Goal: Task Accomplishment & Management: Use online tool/utility

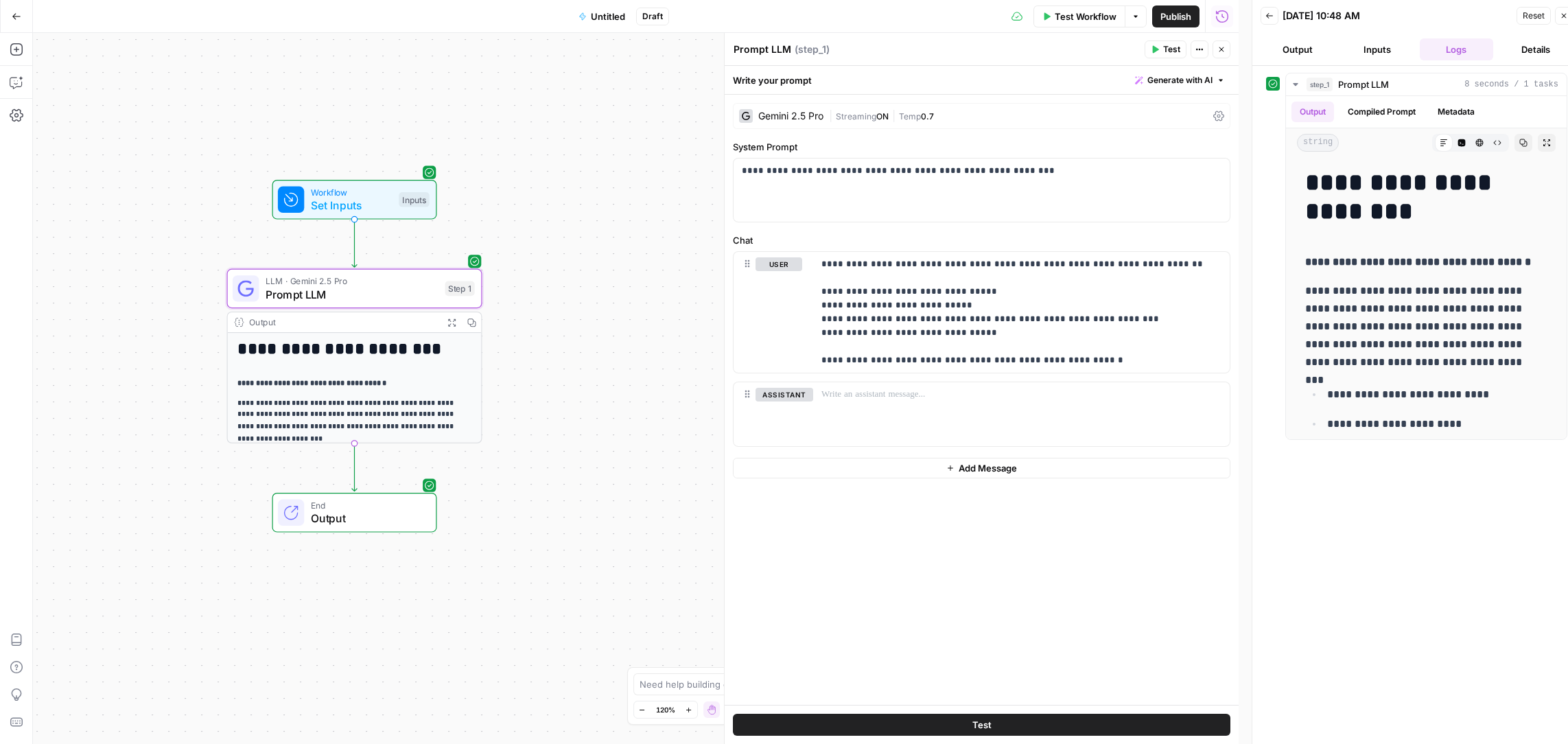
scroll to position [39, 0]
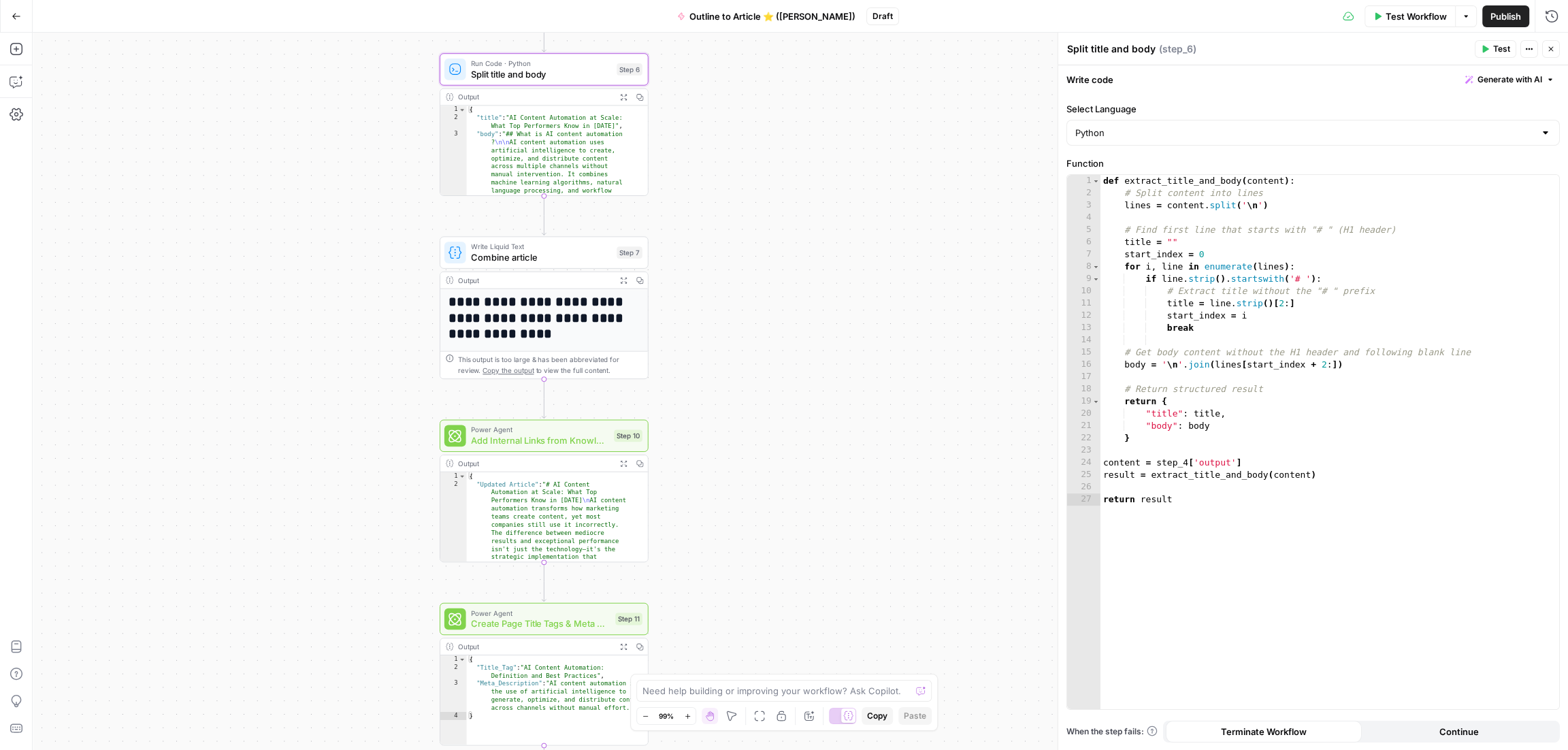
drag, startPoint x: 726, startPoint y: 377, endPoint x: 733, endPoint y: 563, distance: 186.1
click at [733, 563] on div "**********" at bounding box center [801, 392] width 1535 height 718
click at [518, 251] on span "Combine article" at bounding box center [541, 257] width 140 height 14
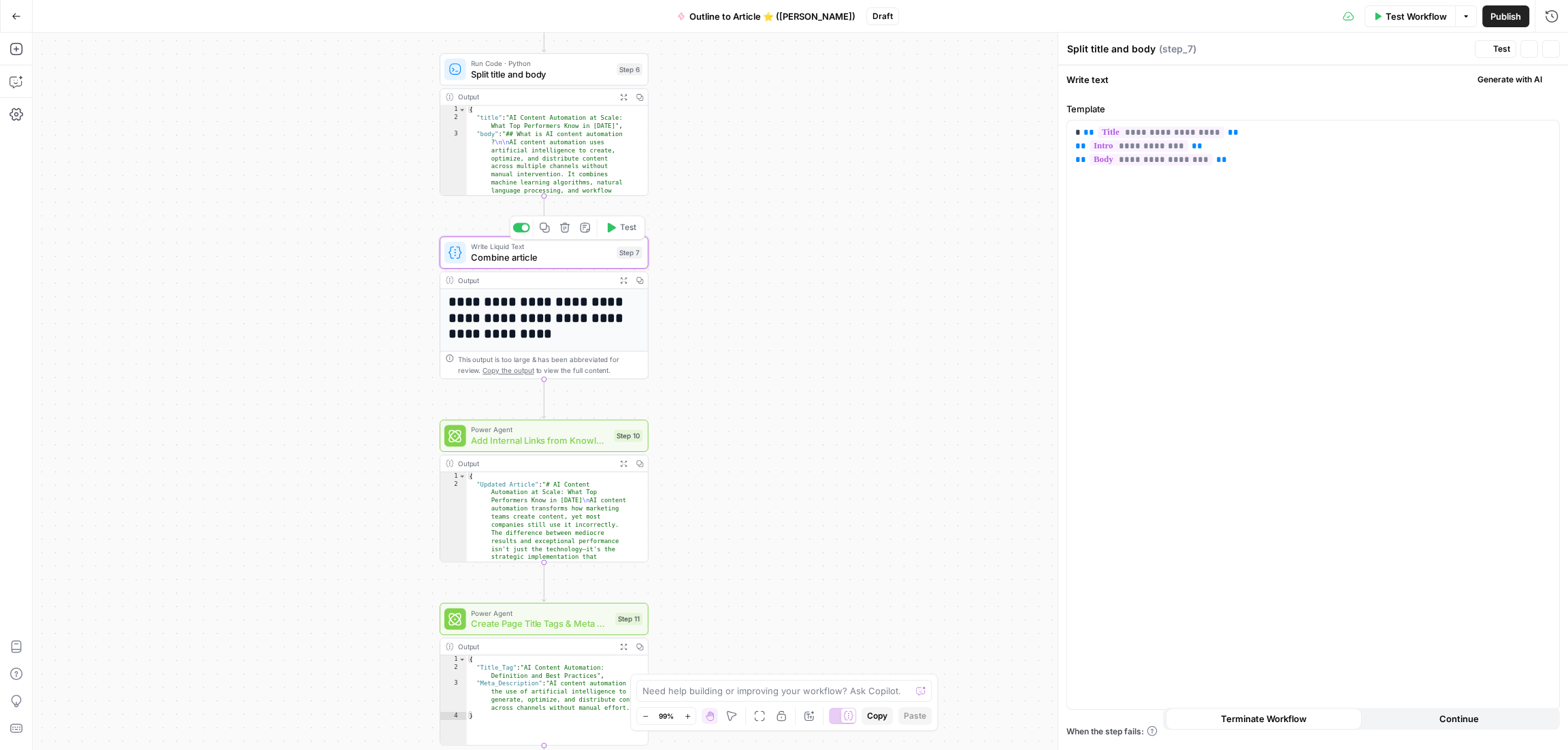
type textarea "Combine article"
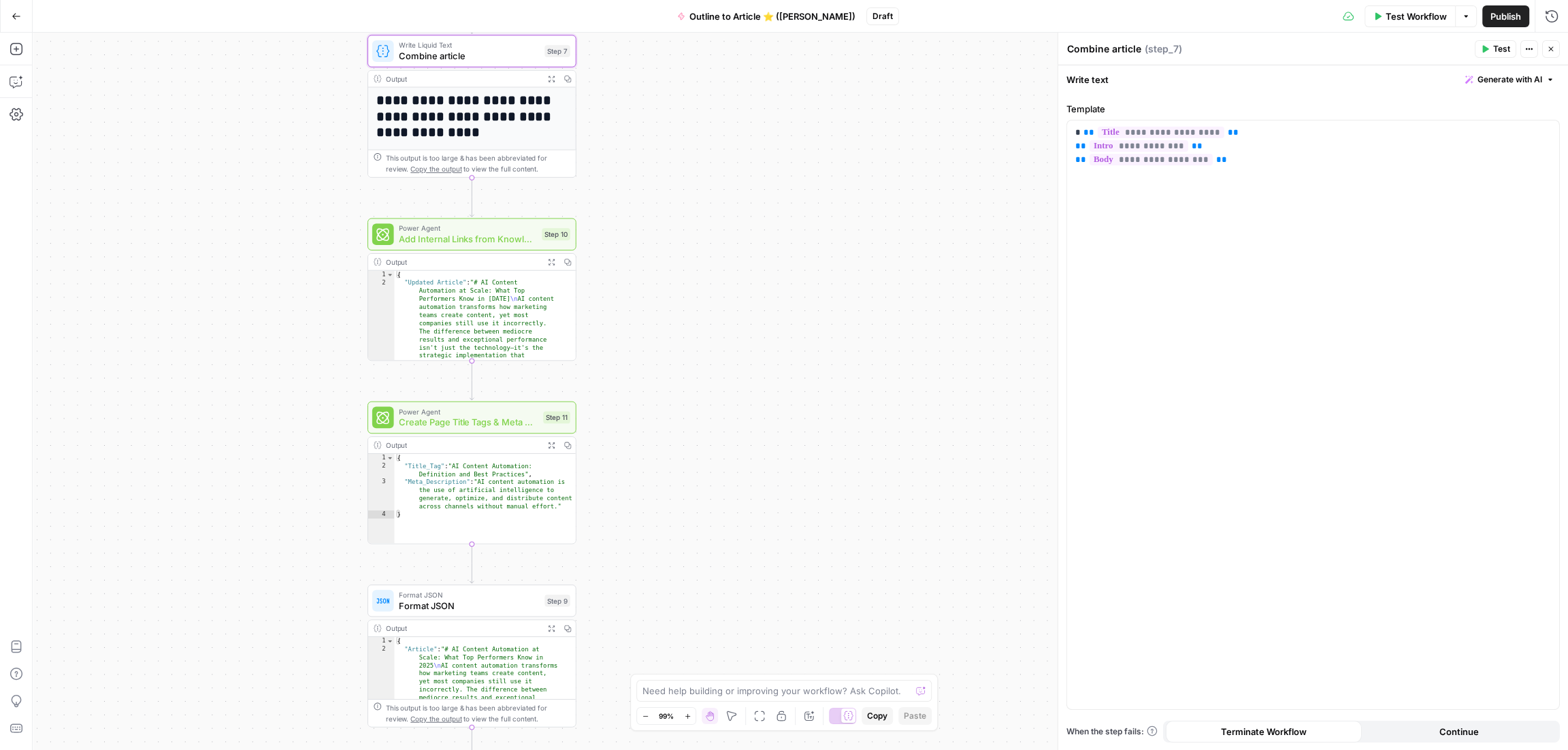
drag, startPoint x: 337, startPoint y: 443, endPoint x: 265, endPoint y: 241, distance: 214.4
click at [265, 241] on div "**********" at bounding box center [801, 392] width 1535 height 718
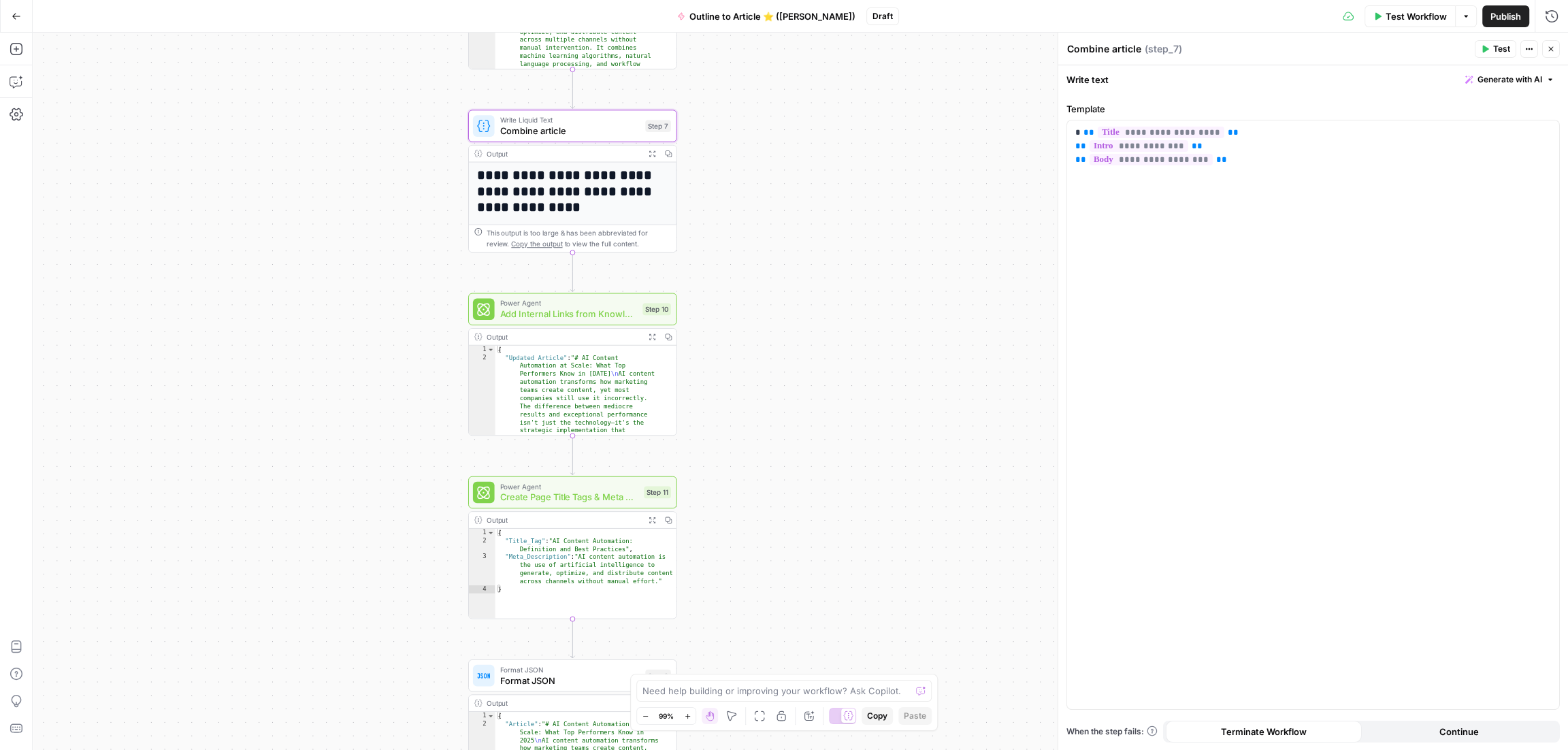
drag, startPoint x: 703, startPoint y: 266, endPoint x: 804, endPoint y: 341, distance: 125.8
click at [804, 341] on div "**********" at bounding box center [801, 392] width 1535 height 718
click at [1464, 17] on icon "button" at bounding box center [1465, 16] width 8 height 8
click at [1517, 15] on span "Publish" at bounding box center [1506, 16] width 31 height 14
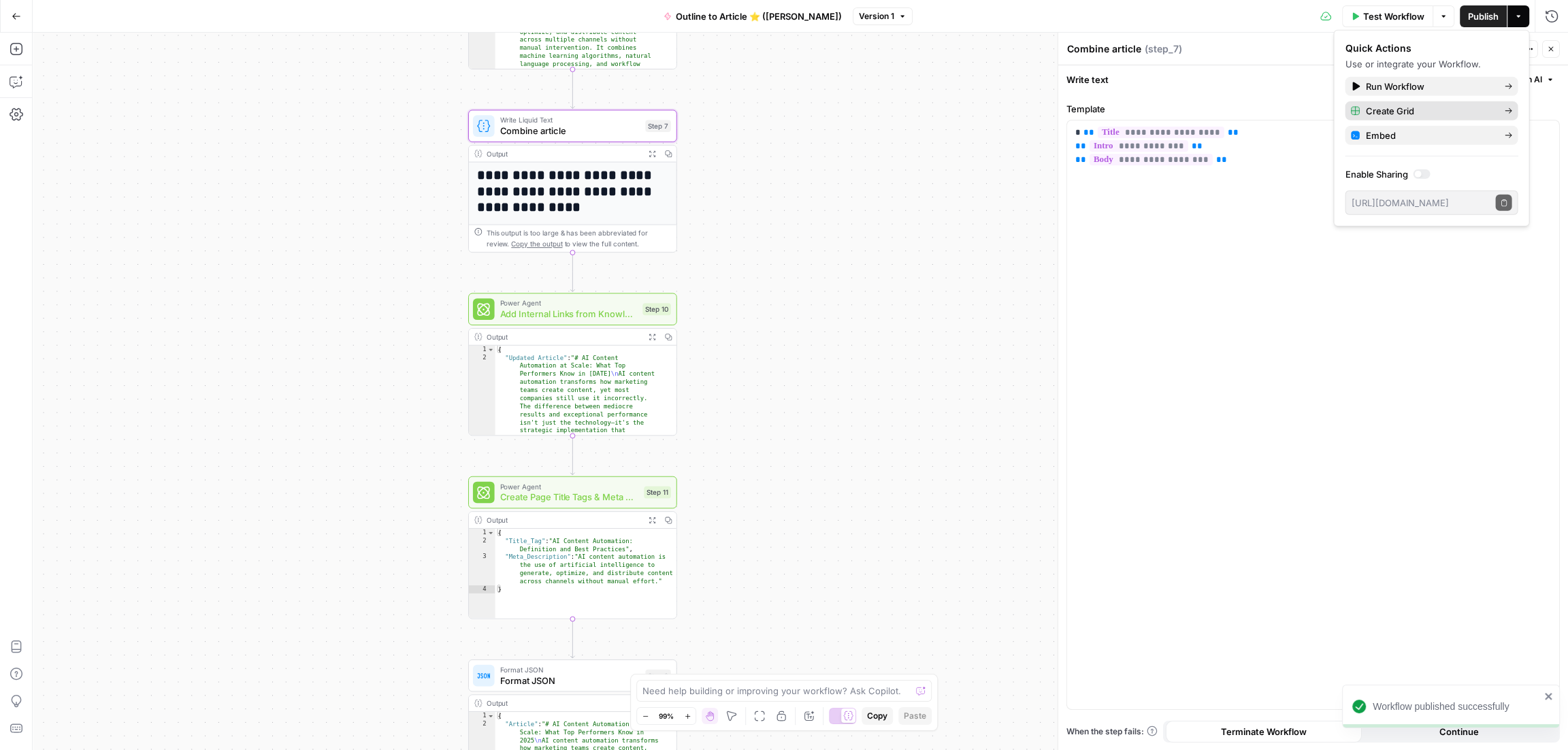
click at [1481, 112] on span "Create Grid" at bounding box center [1429, 111] width 128 height 14
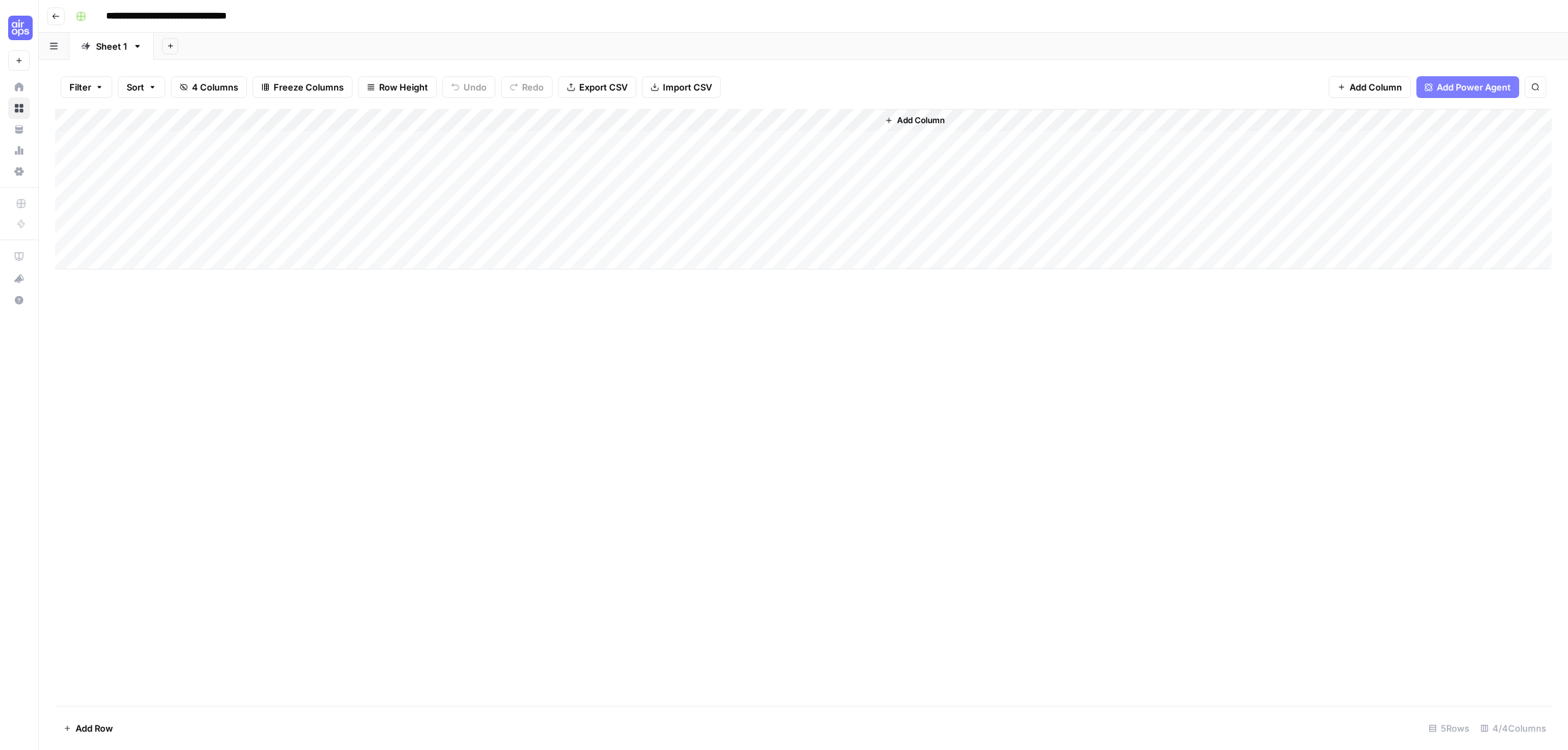
click at [789, 138] on div "Add Column" at bounding box center [804, 189] width 1497 height 161
click at [783, 144] on div "Add Column" at bounding box center [804, 189] width 1497 height 161
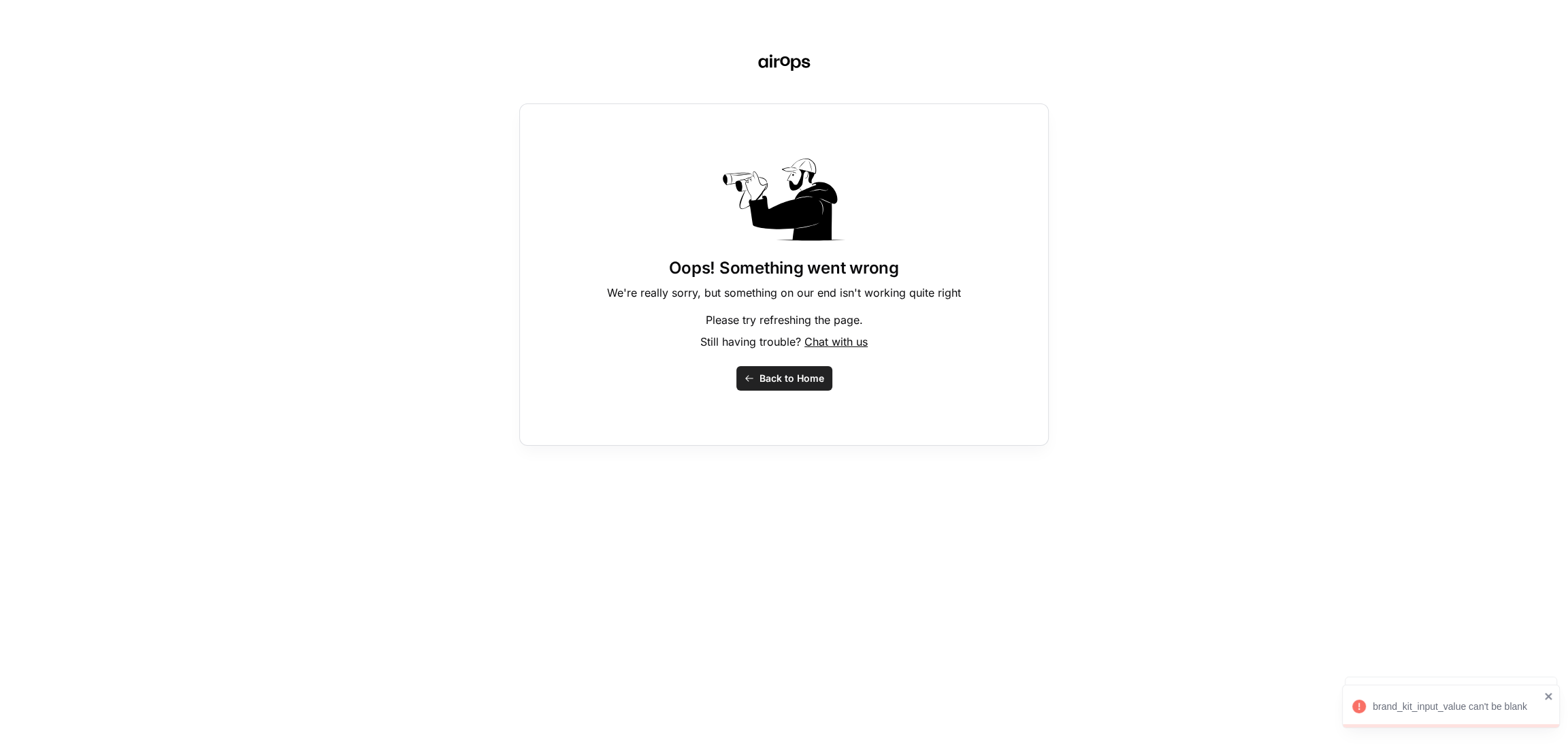
click at [799, 380] on span "Back to Home" at bounding box center [791, 379] width 65 height 14
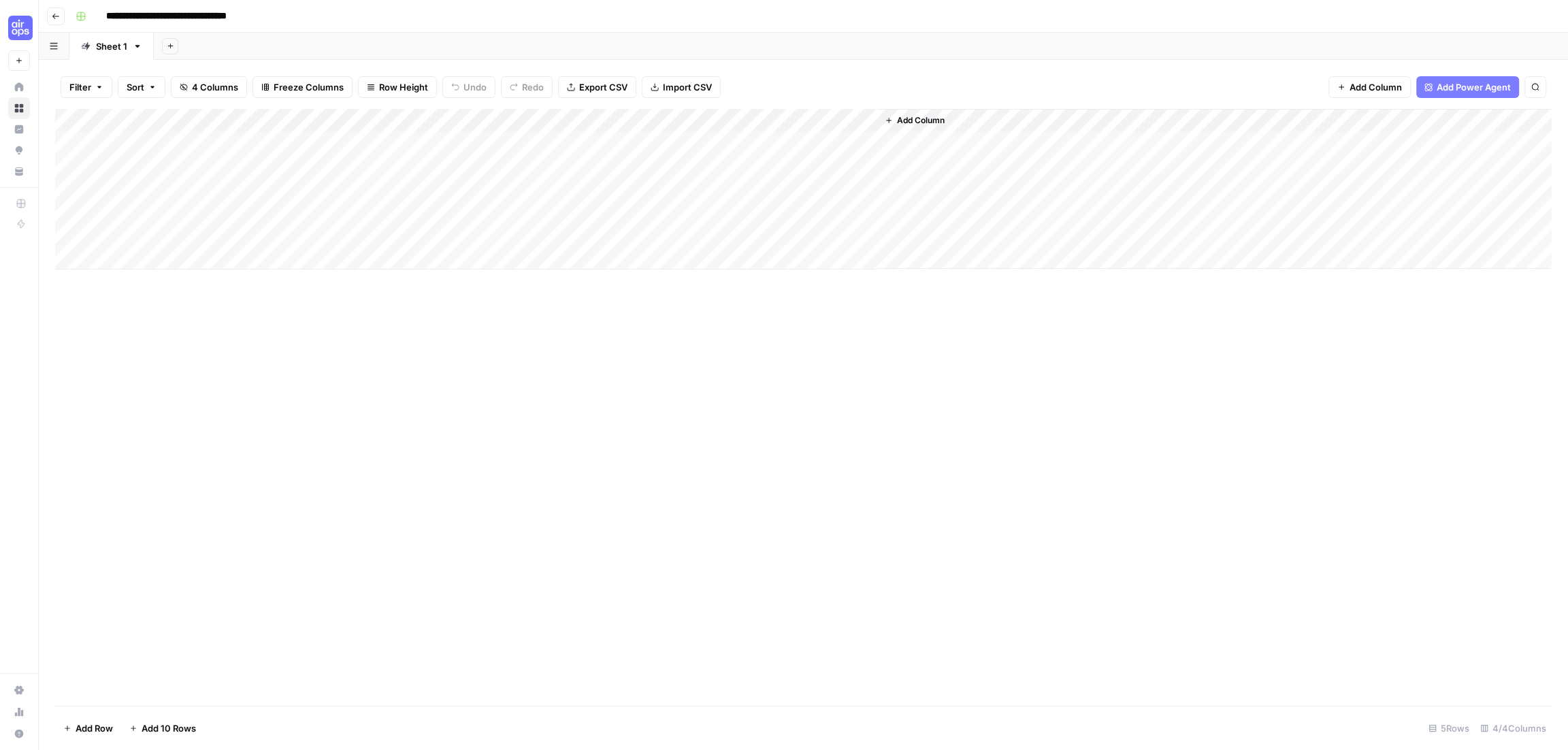
click at [151, 140] on div "Add Column" at bounding box center [804, 189] width 1497 height 161
type textarea "*"
type textarea "*********"
click at [534, 310] on div "Add Column" at bounding box center [804, 407] width 1497 height 597
click at [1447, 82] on span "Add Power Agent" at bounding box center [1474, 88] width 75 height 14
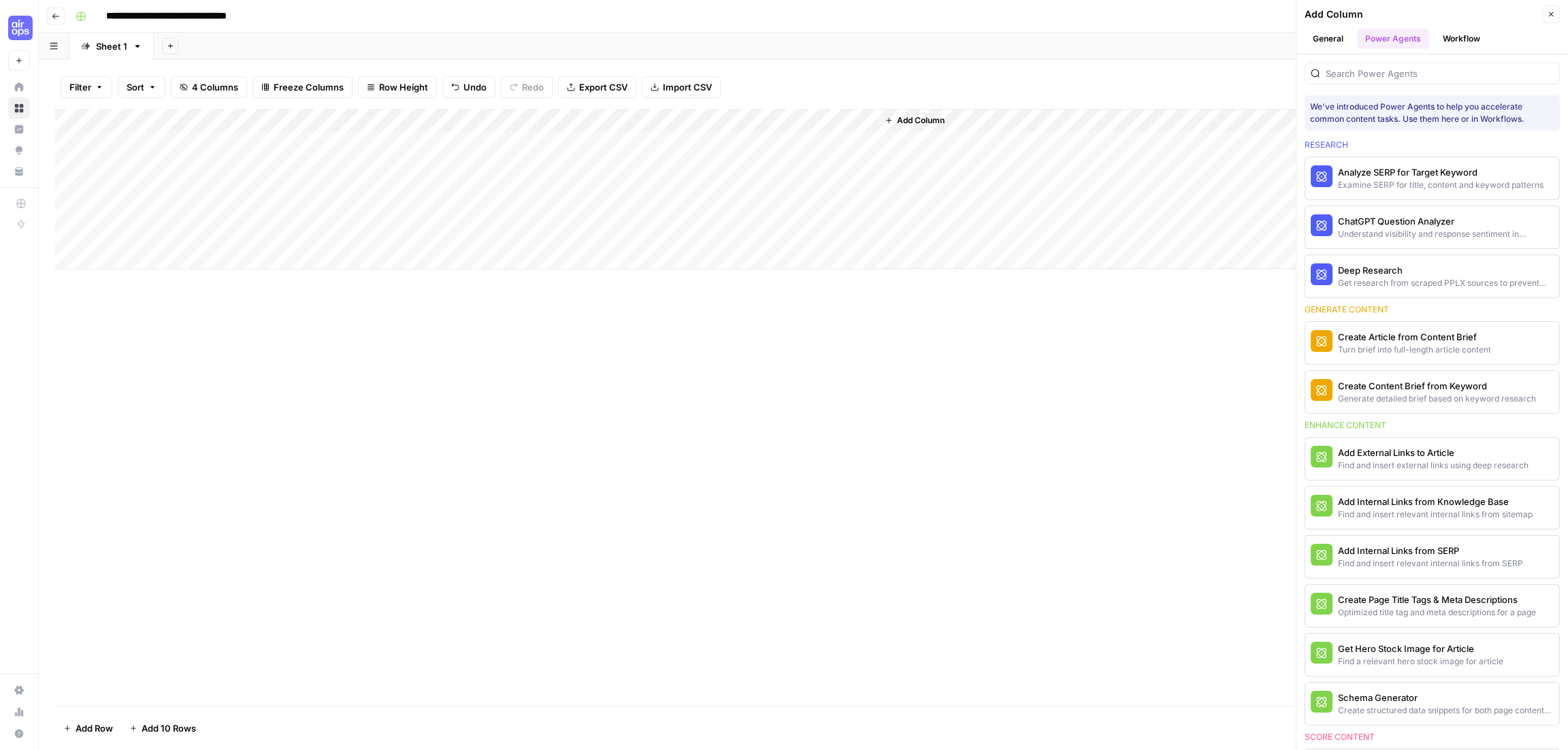
drag, startPoint x: 1450, startPoint y: 380, endPoint x: 693, endPoint y: 122, distance: 799.8
click at [693, 122] on div "**********" at bounding box center [803, 375] width 1529 height 750
click at [1419, 388] on div "Create Content Brief from Keyword" at bounding box center [1409, 386] width 143 height 14
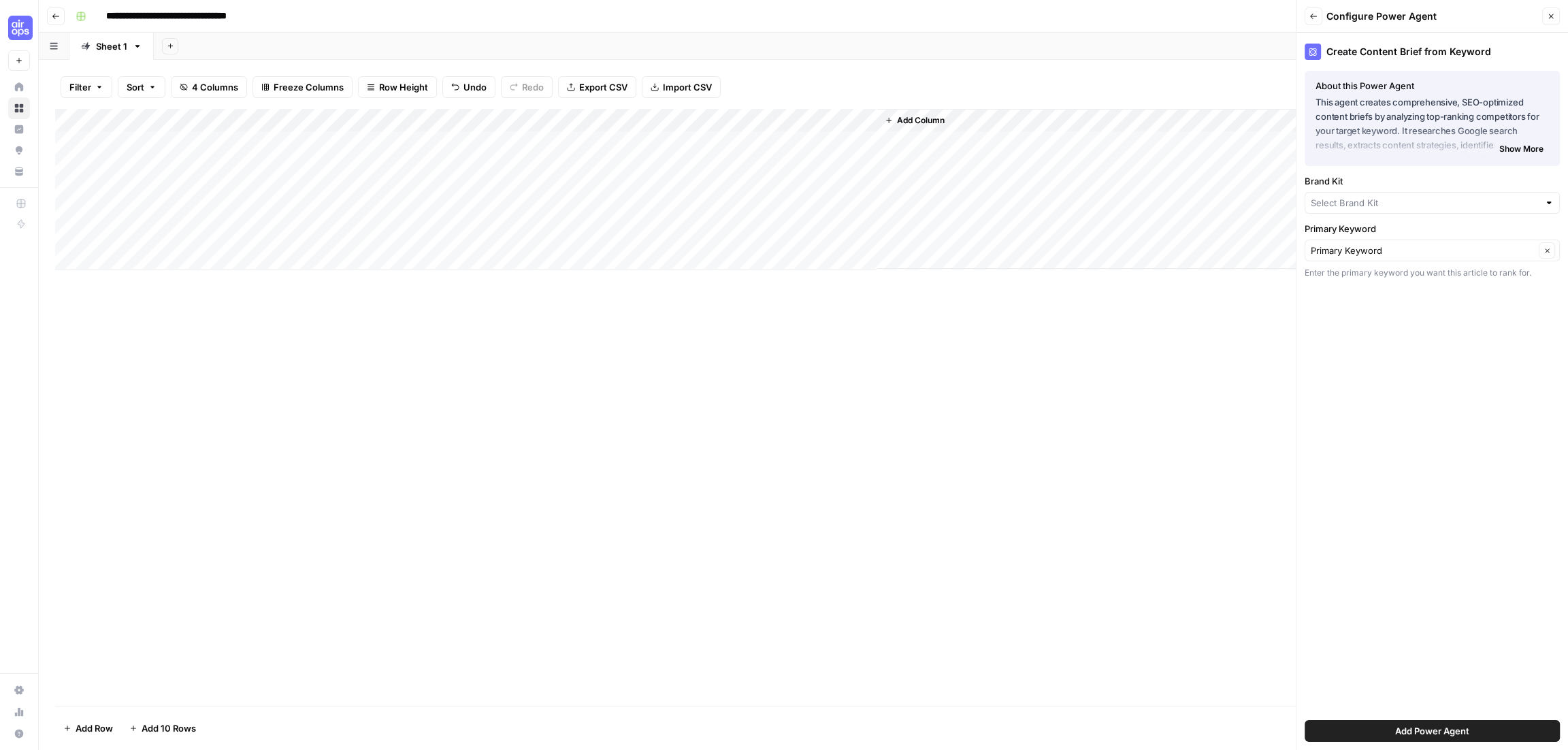
click at [1407, 209] on div at bounding box center [1432, 203] width 255 height 22
click at [1357, 233] on span "AirOps" at bounding box center [1428, 234] width 227 height 14
type input "AirOps"
click at [1360, 254] on input "Primary Keyword" at bounding box center [1422, 251] width 224 height 14
click at [1367, 326] on span "Primary Keyword" at bounding box center [1414, 326] width 198 height 14
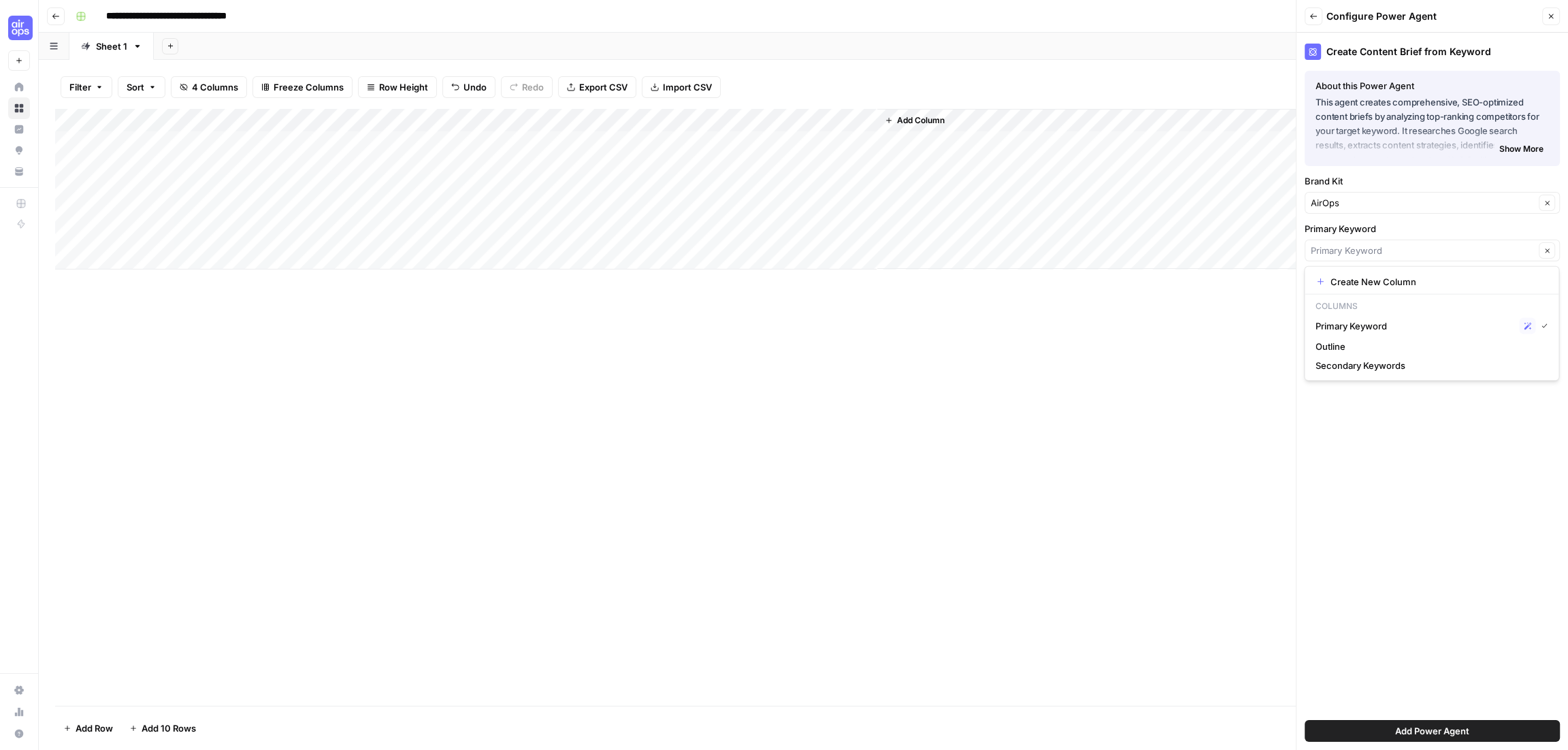
type input "Primary Keyword"
click at [1461, 726] on span "Add Power Agent" at bounding box center [1432, 731] width 75 height 14
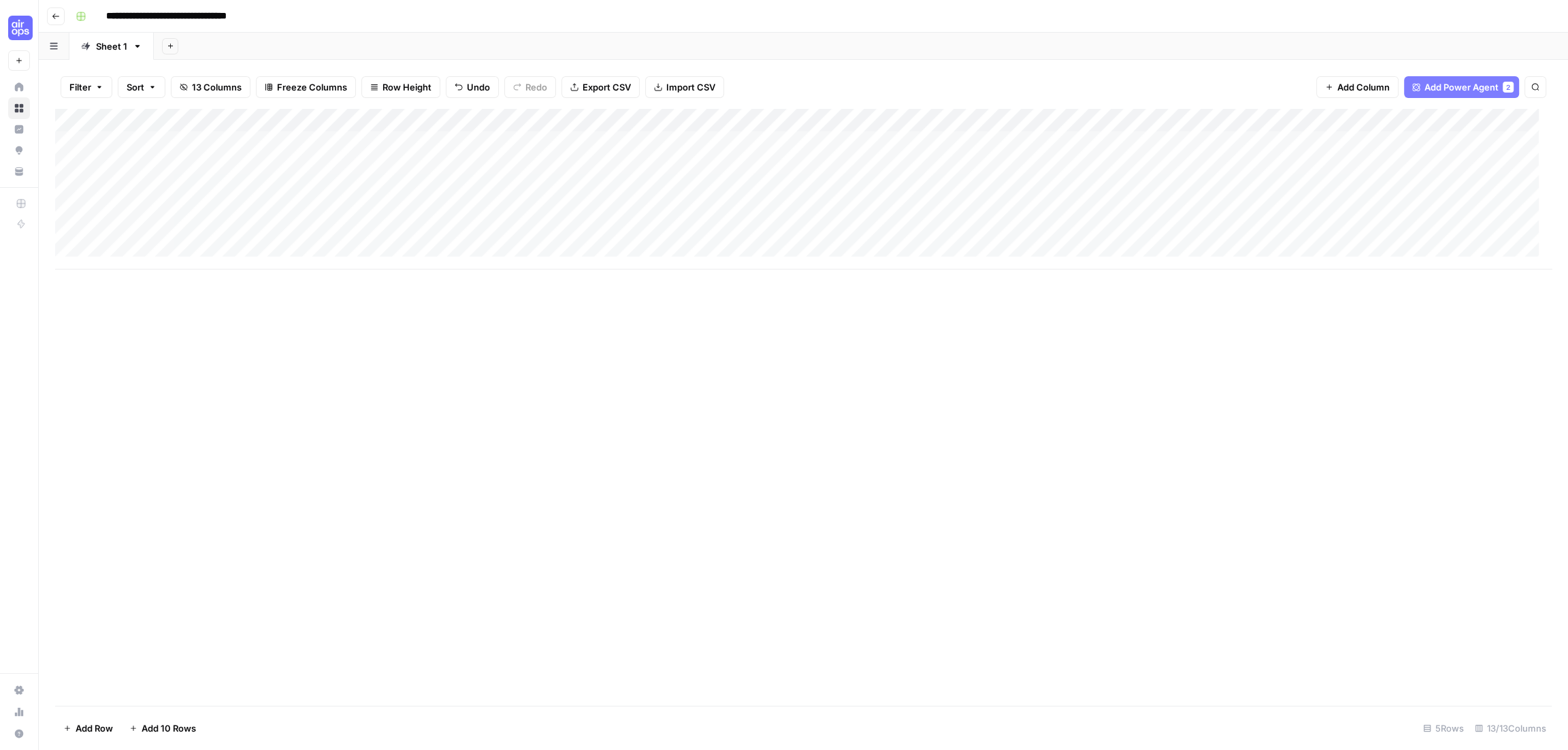
drag, startPoint x: 1013, startPoint y: 115, endPoint x: 796, endPoint y: 116, distance: 217.0
click at [796, 116] on div "Add Column" at bounding box center [804, 189] width 1497 height 161
click at [1066, 127] on div "Add Column" at bounding box center [804, 189] width 1497 height 161
click at [633, 317] on div "Add Column" at bounding box center [804, 407] width 1497 height 597
click at [821, 140] on div "Add Column" at bounding box center [804, 189] width 1497 height 161
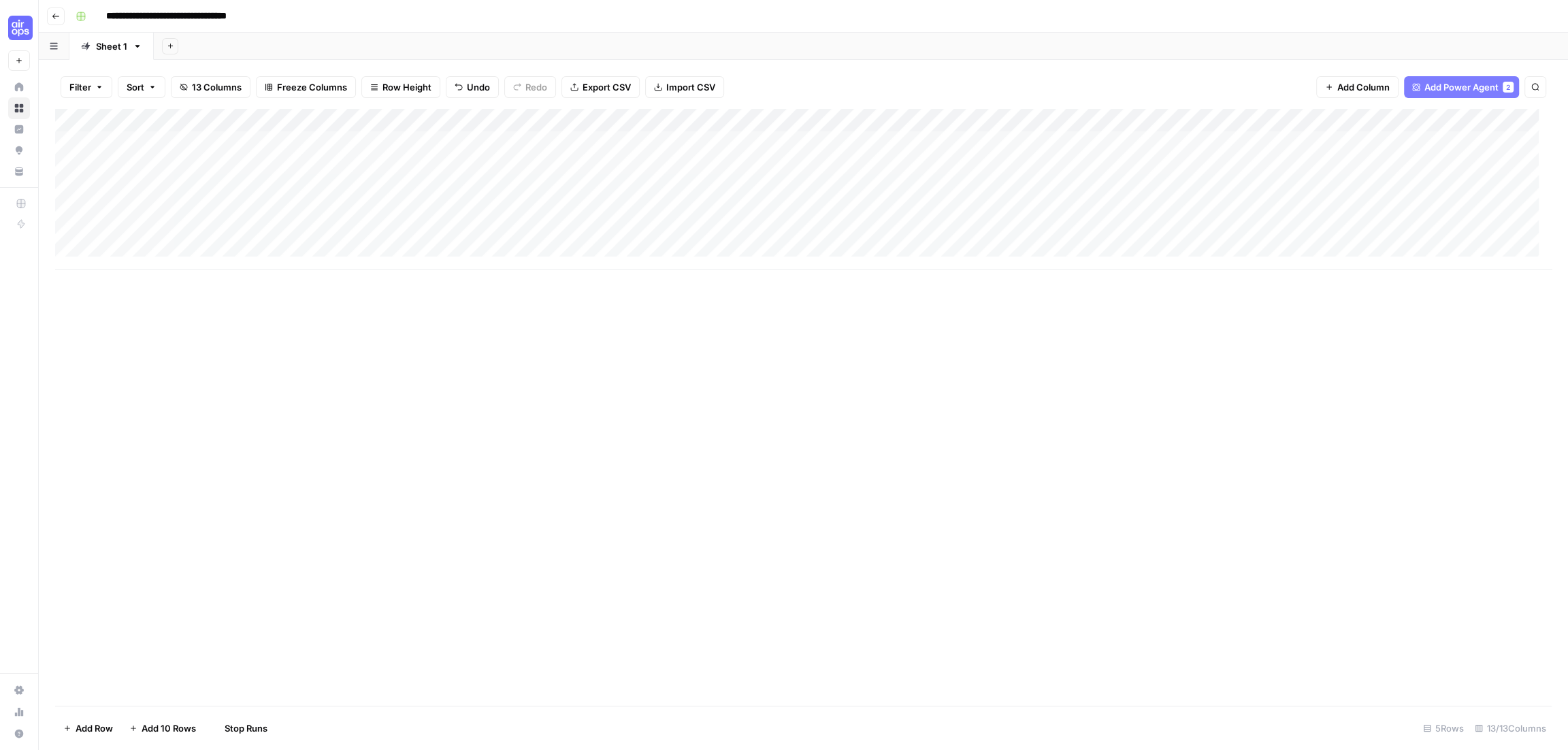
click at [794, 142] on div "Add Column" at bounding box center [804, 189] width 1497 height 161
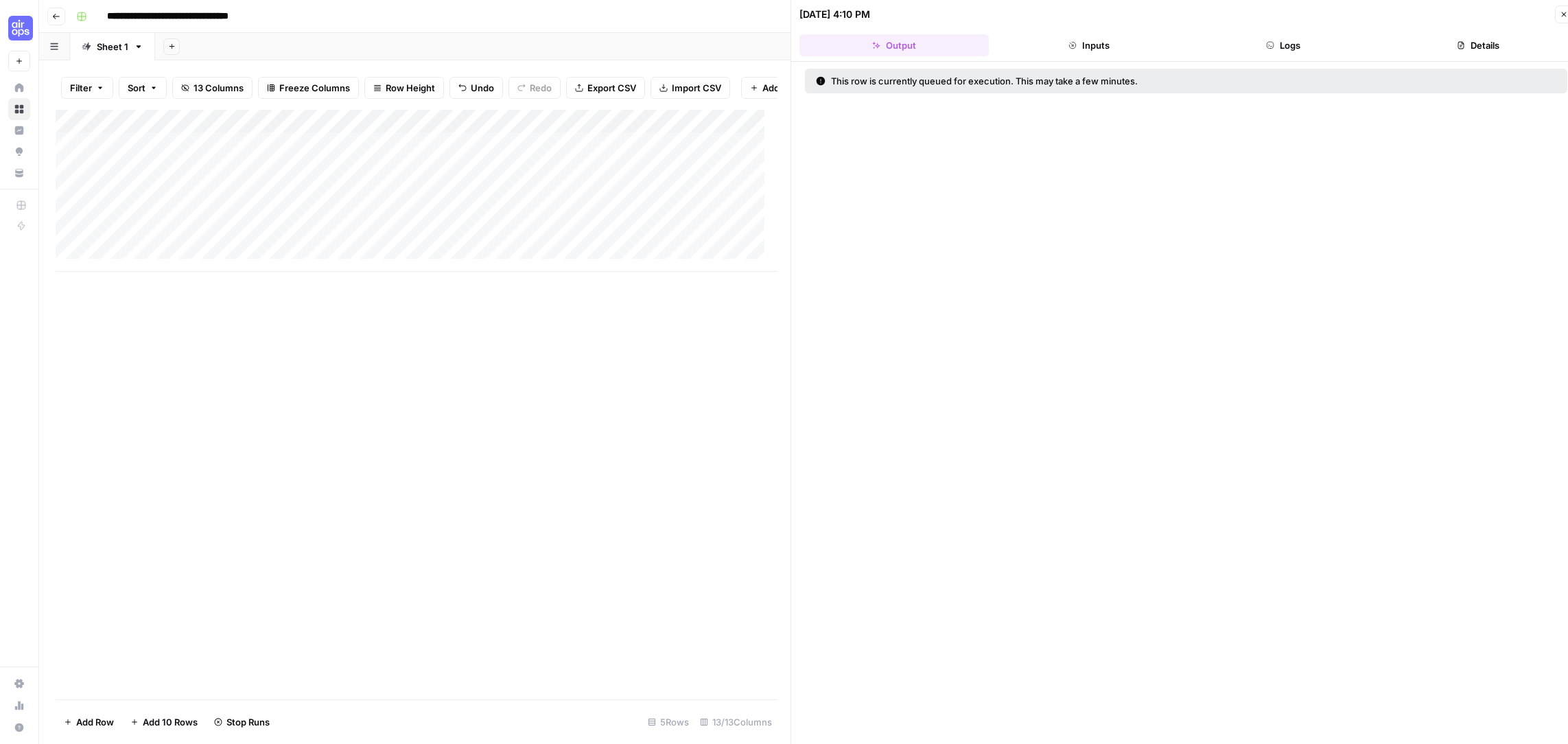
click at [1558, 14] on button "Close" at bounding box center [1563, 14] width 18 height 18
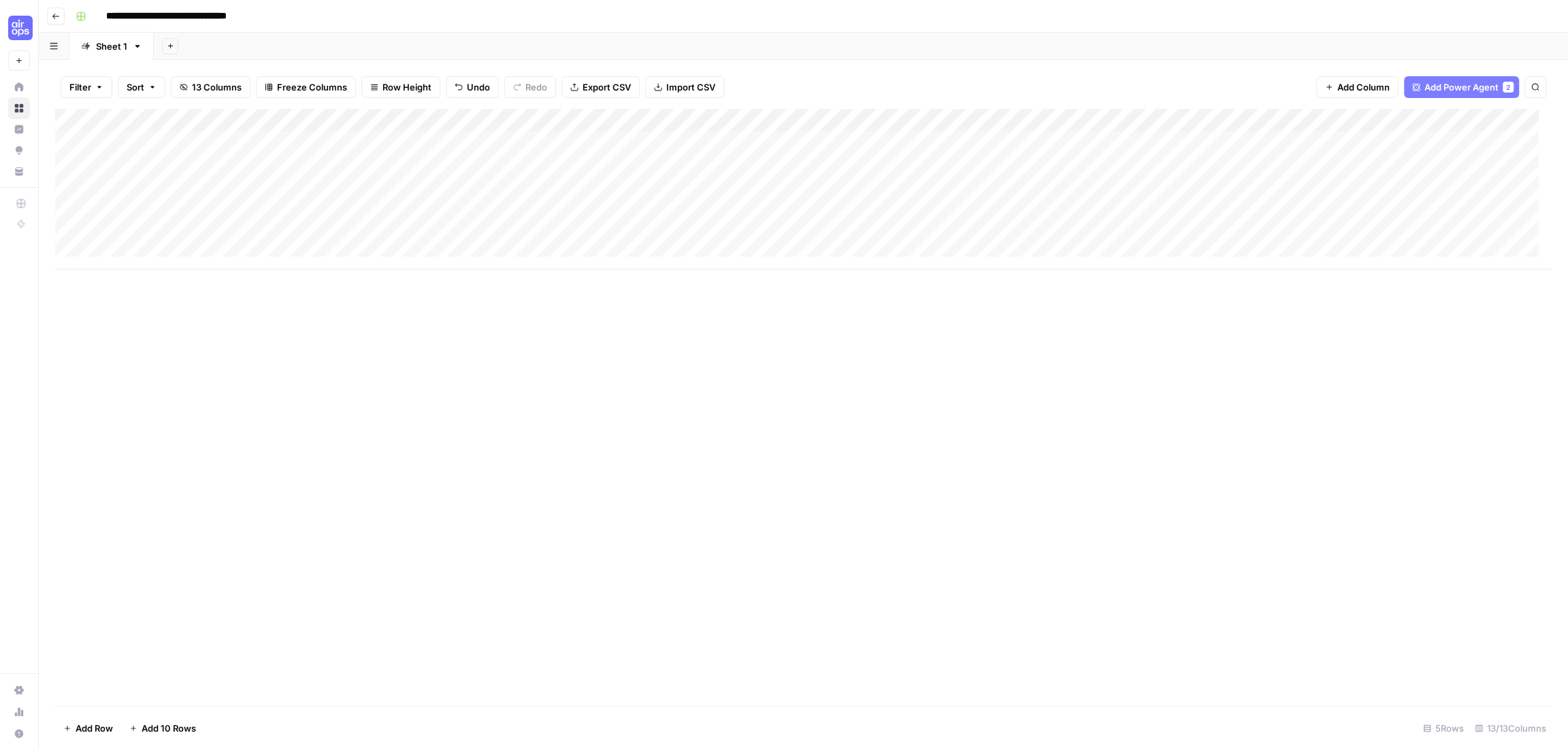
click at [785, 142] on div "Add Column" at bounding box center [804, 189] width 1497 height 161
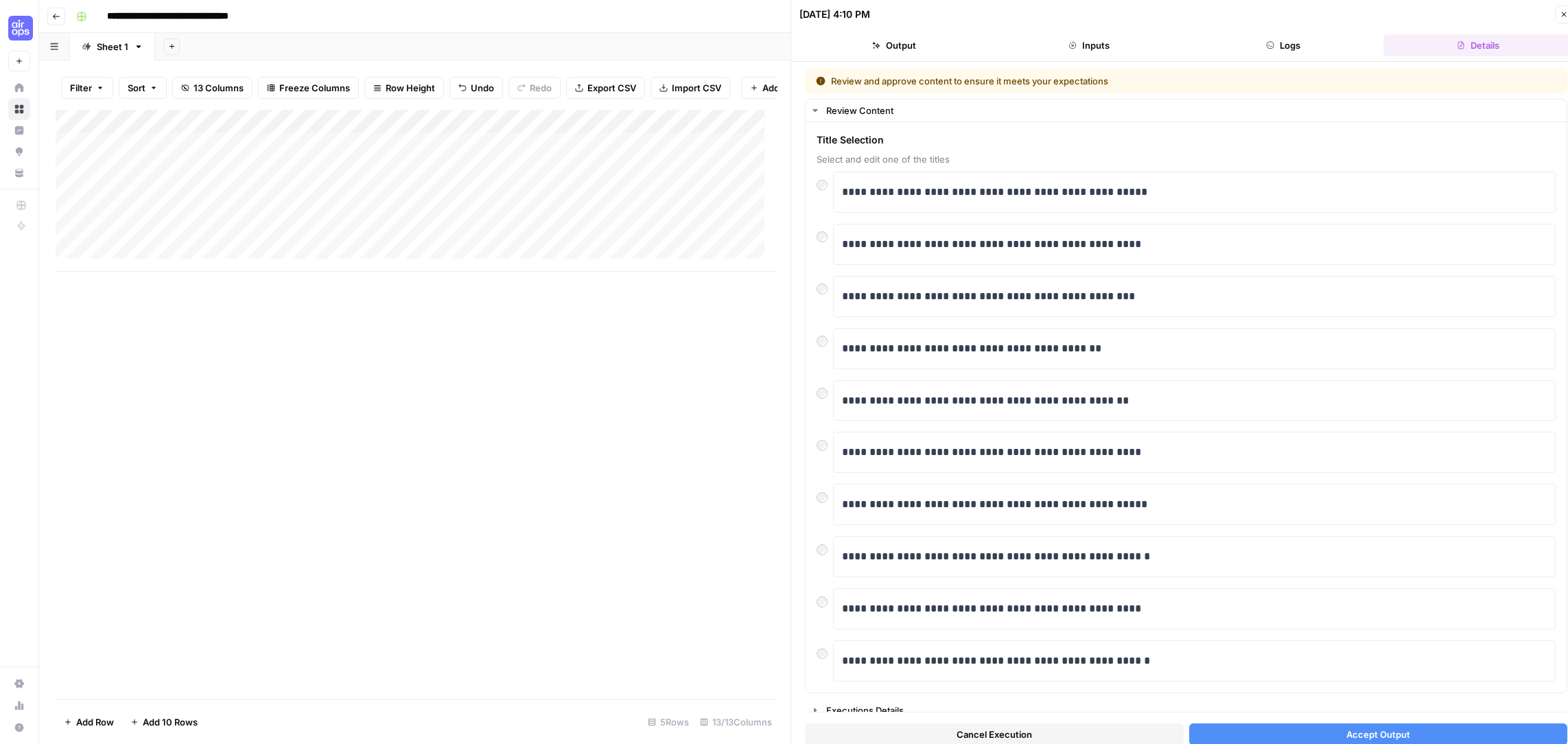
click at [1274, 40] on button "Logs" at bounding box center [1284, 45] width 189 height 22
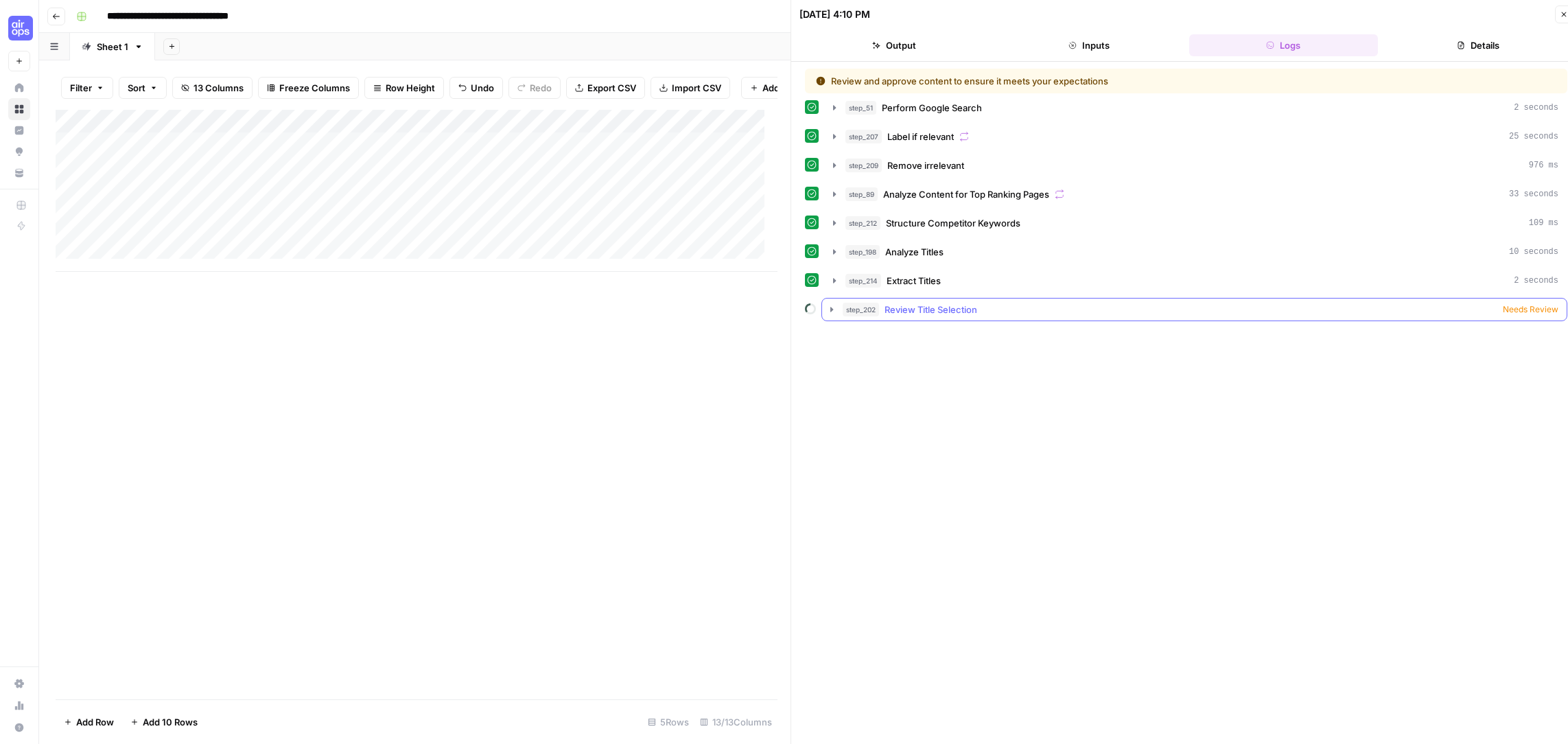
click at [1523, 308] on span "Needs Review" at bounding box center [1531, 309] width 56 height 12
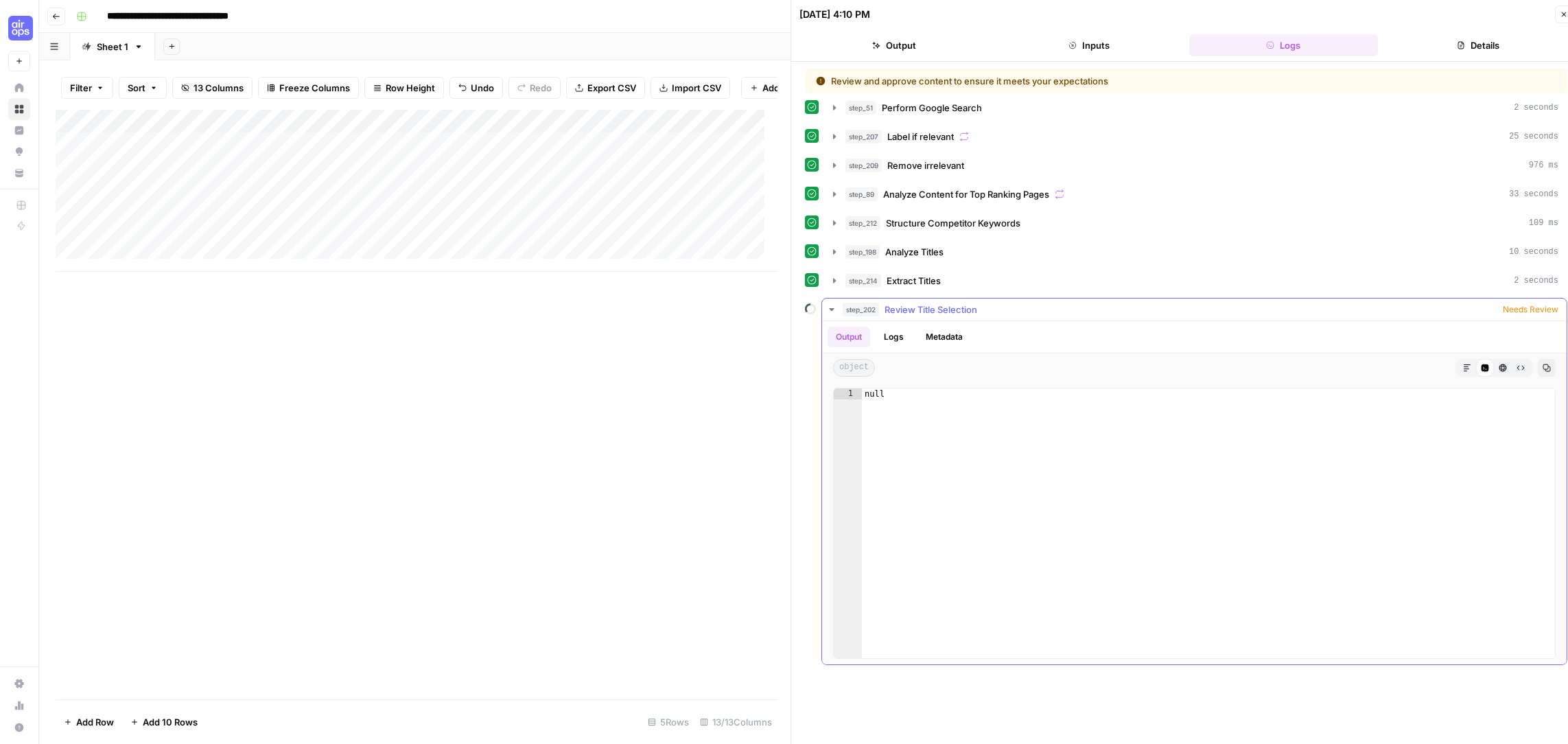
click at [899, 333] on button "Logs" at bounding box center [893, 337] width 36 height 21
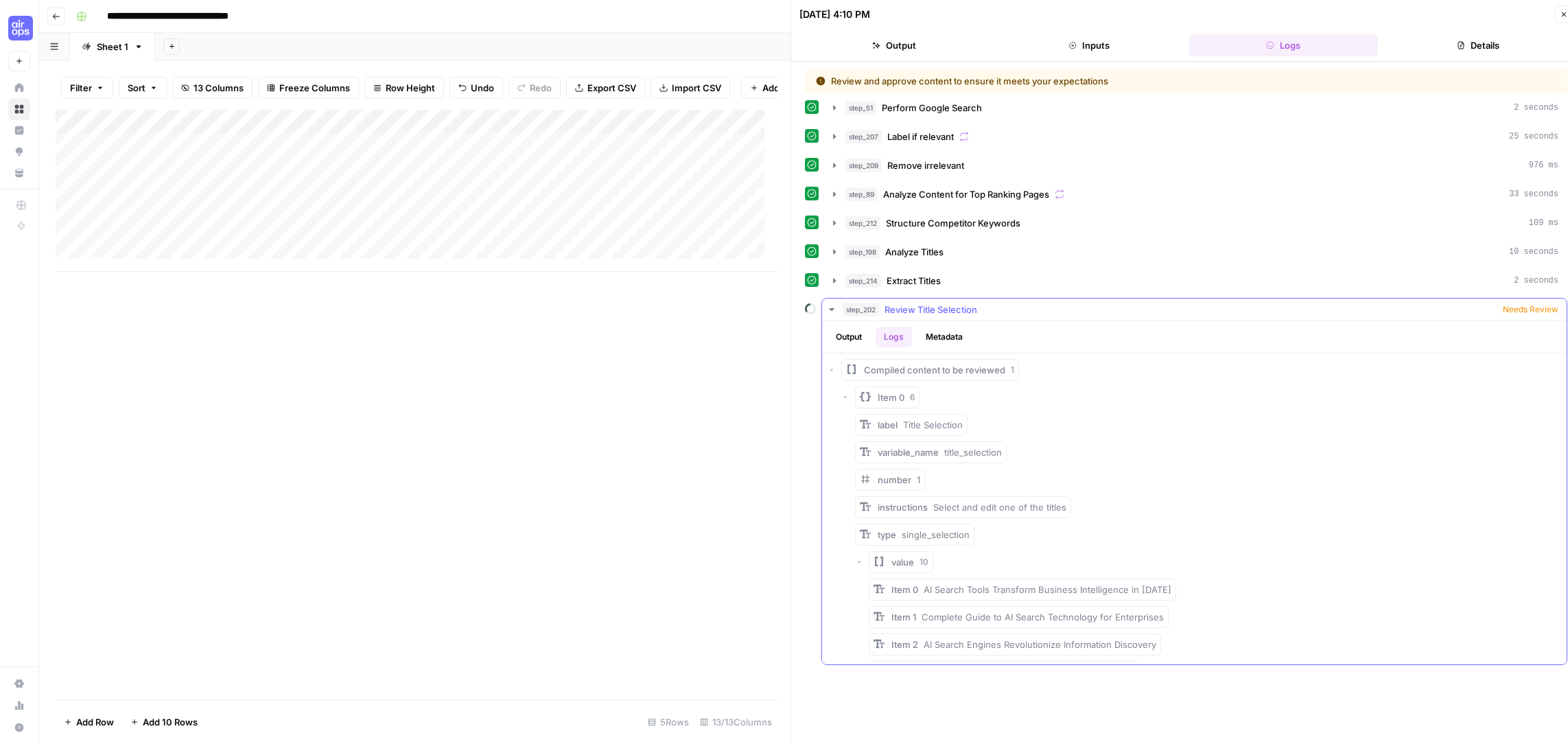
click at [930, 363] on span "Compiled content to be reviewed" at bounding box center [934, 370] width 141 height 14
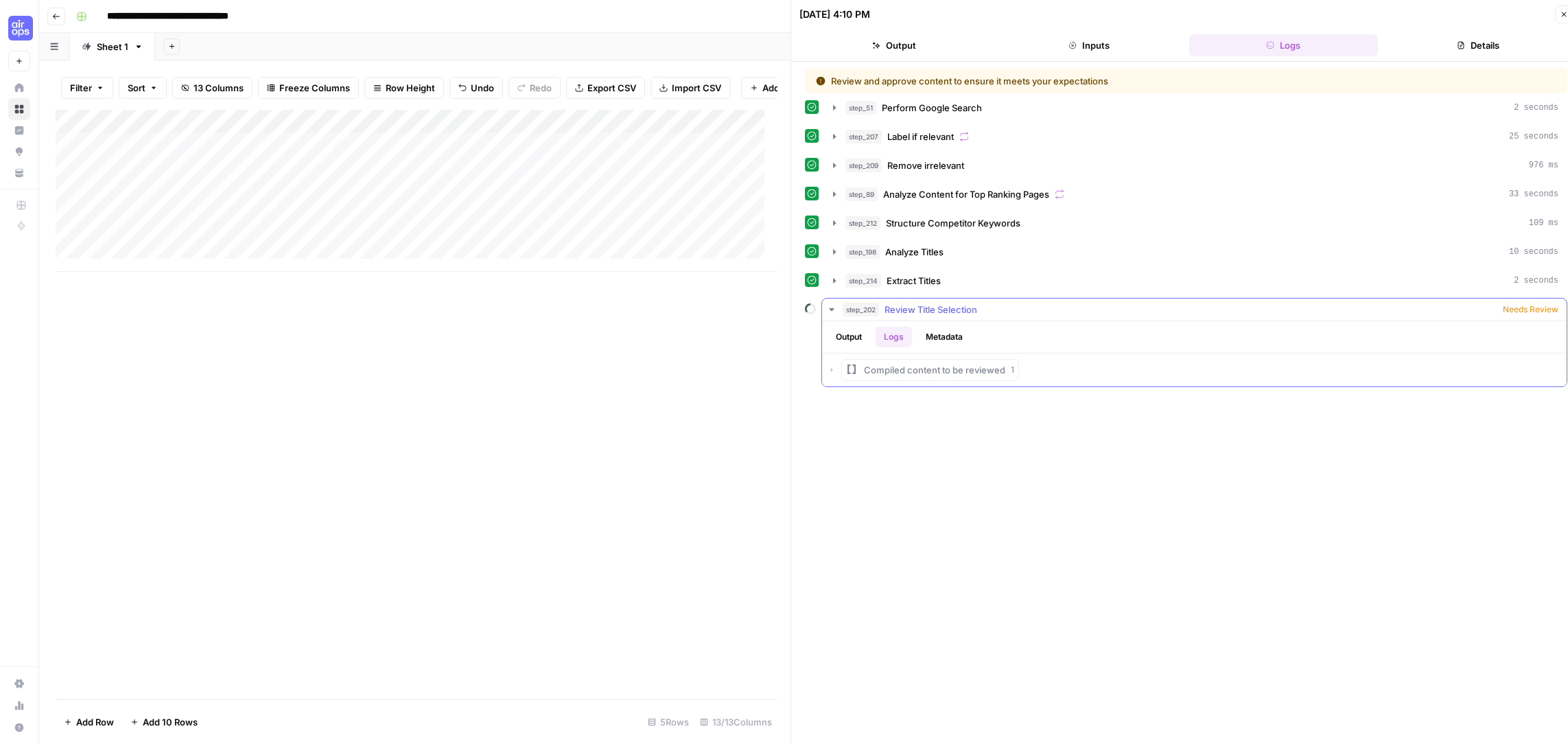
click at [955, 327] on button "Metadata" at bounding box center [944, 337] width 53 height 21
click at [946, 484] on div "Review and approve content to ensure it meets your expectations step_51 Perform…" at bounding box center [1186, 409] width 762 height 681
click at [810, 303] on icon at bounding box center [810, 309] width 15 height 15
click at [828, 304] on icon "button" at bounding box center [831, 309] width 11 height 11
